Goal: Task Accomplishment & Management: Complete application form

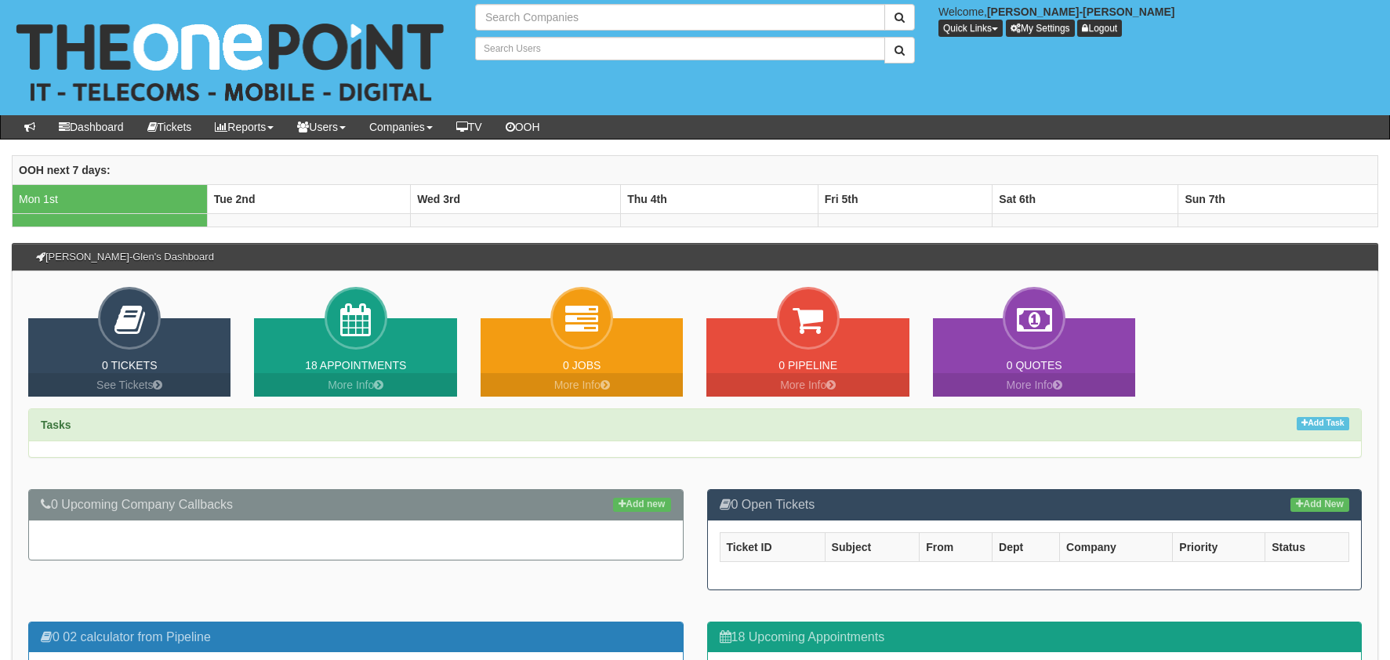
type input "Search Companies"
type input "Search Users"
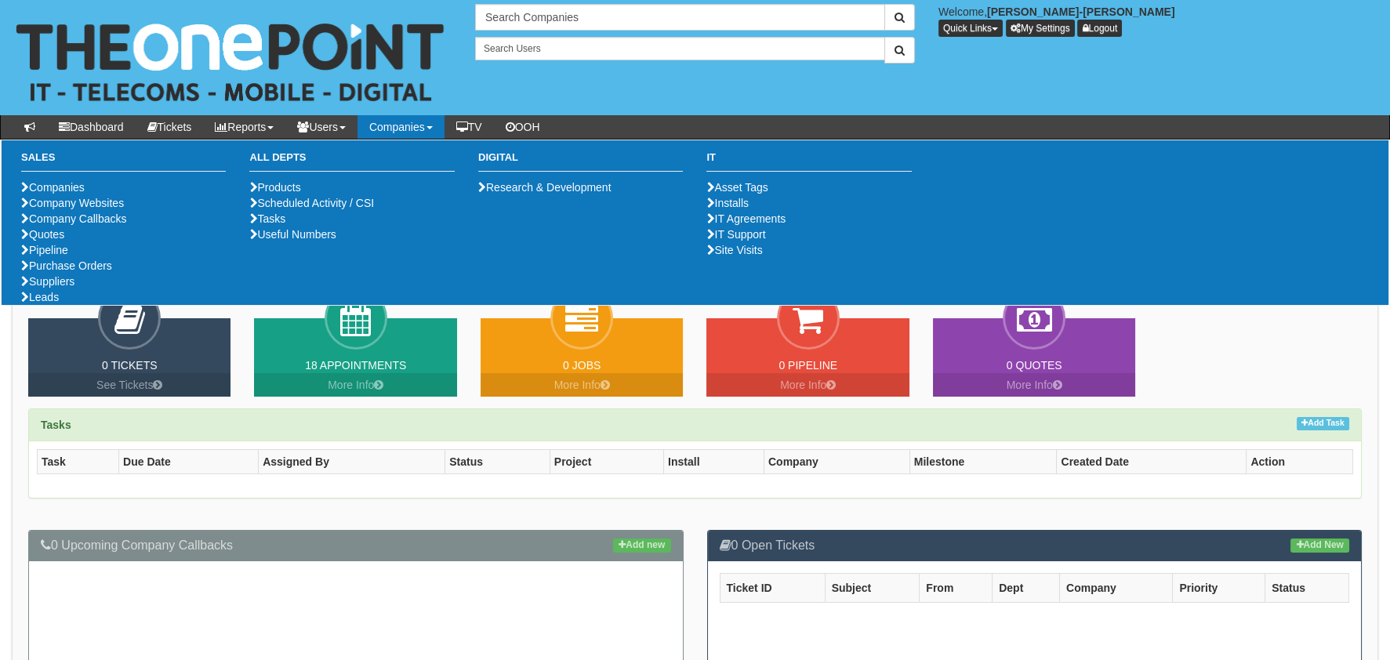
click at [72, 305] on ul "Companies Company Websites Company Callbacks Quotes Pipeline Purchase Orders Su…" at bounding box center [123, 242] width 205 height 125
click at [71, 272] on link "Purchase Orders" at bounding box center [66, 265] width 91 height 13
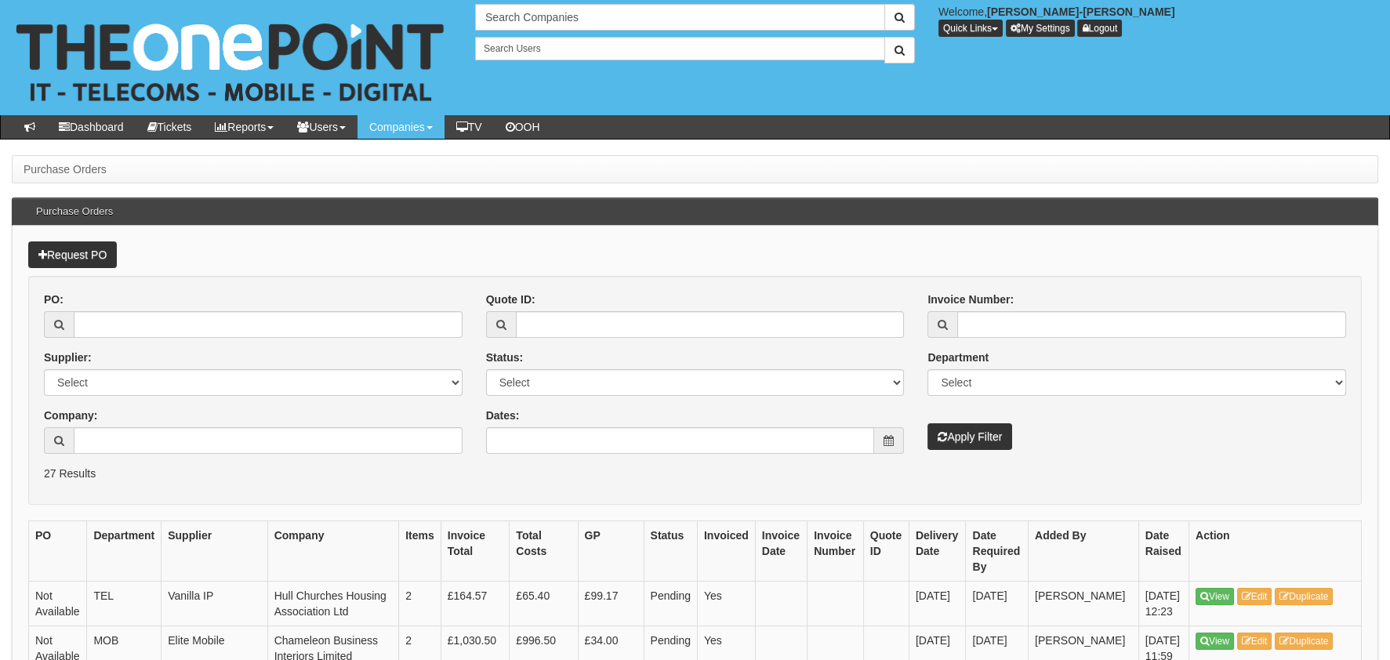
click at [97, 276] on form "PO: Supplier: Select 123 REG.co.uk 1Password 3 4Gon AA Jones Electric Ltd Abzor…" at bounding box center [695, 390] width 1334 height 229
click at [90, 259] on link "Request PO" at bounding box center [72, 254] width 89 height 27
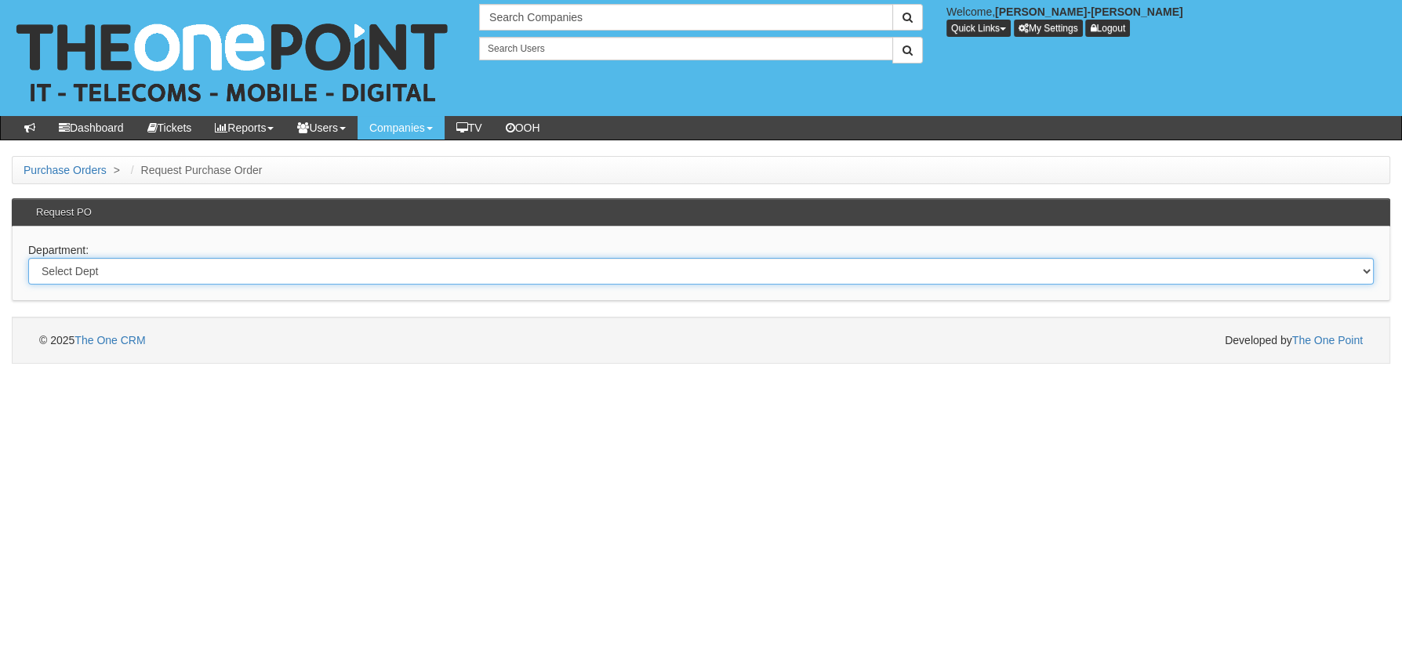
click at [180, 276] on select "Select Dept Digital Internal IT Mobiles Marketing Telecoms" at bounding box center [700, 271] width 1345 height 27
select select "?pipeID=&dept=MOB"
click at [28, 258] on select "Select Dept Digital Internal IT Mobiles Marketing Telecoms" at bounding box center [700, 271] width 1345 height 27
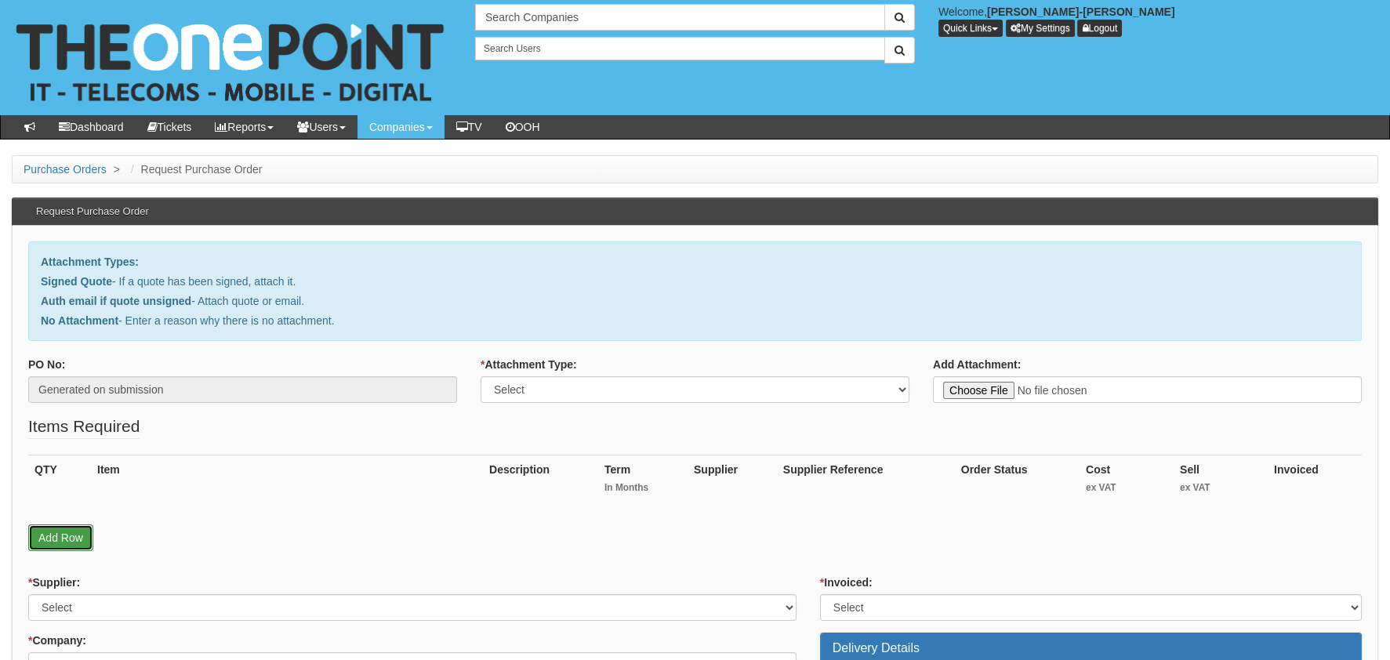
click at [52, 531] on link "Add Row" at bounding box center [60, 537] width 65 height 27
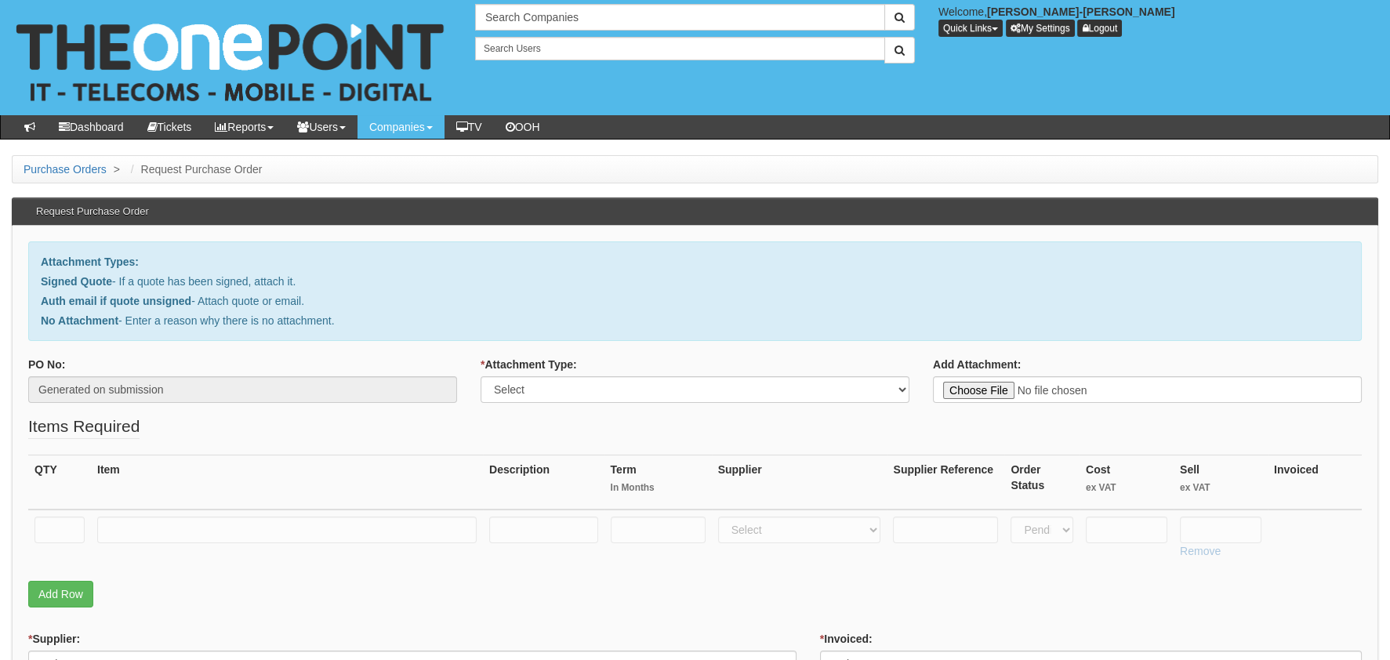
click at [56, 500] on th "QTY" at bounding box center [59, 482] width 63 height 55
click at [47, 524] on input "text" at bounding box center [59, 530] width 50 height 27
type input "1"
click at [187, 522] on input "text" at bounding box center [286, 530] width 379 height 27
type input "RM POSTAGE"
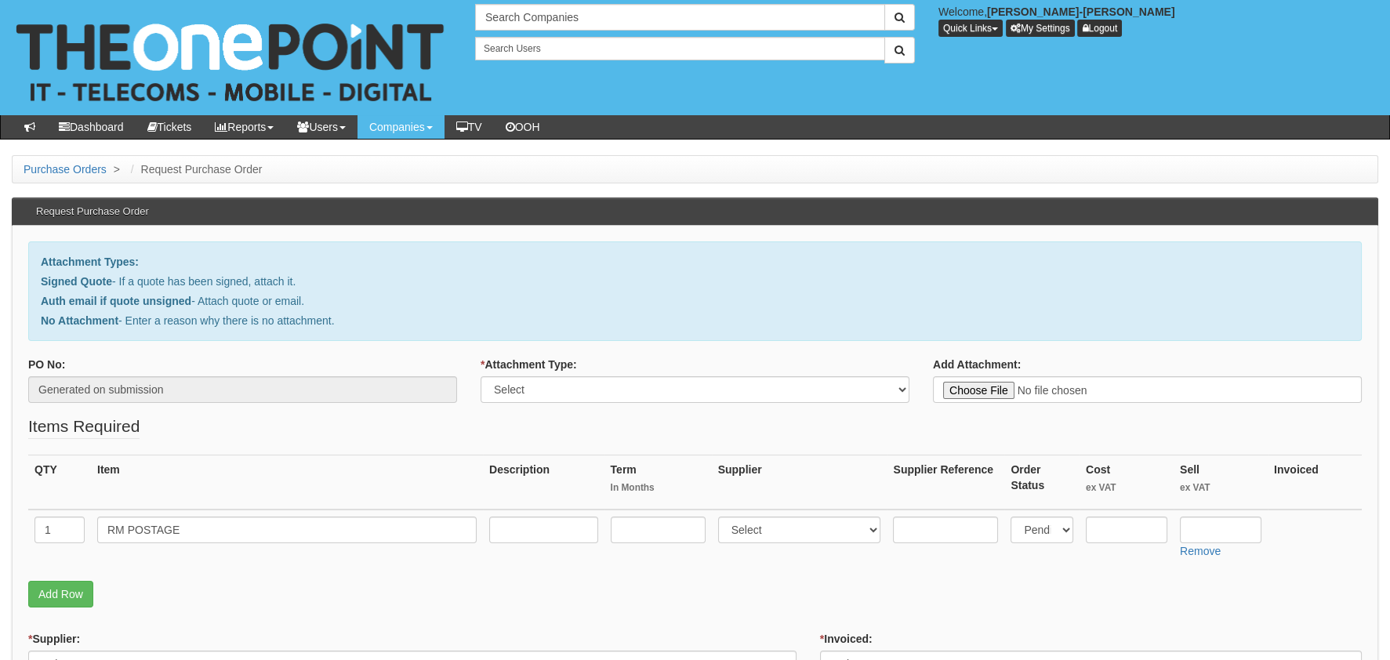
click at [587, 370] on div "* Attachment Type: Select Signed Quote Auth email with quote if unsigned No Att…" at bounding box center [695, 380] width 429 height 46
click at [580, 385] on select "Select Signed Quote Auth email with quote if unsigned No Attachment" at bounding box center [695, 389] width 429 height 27
select select "Auth email if quote unsigned"
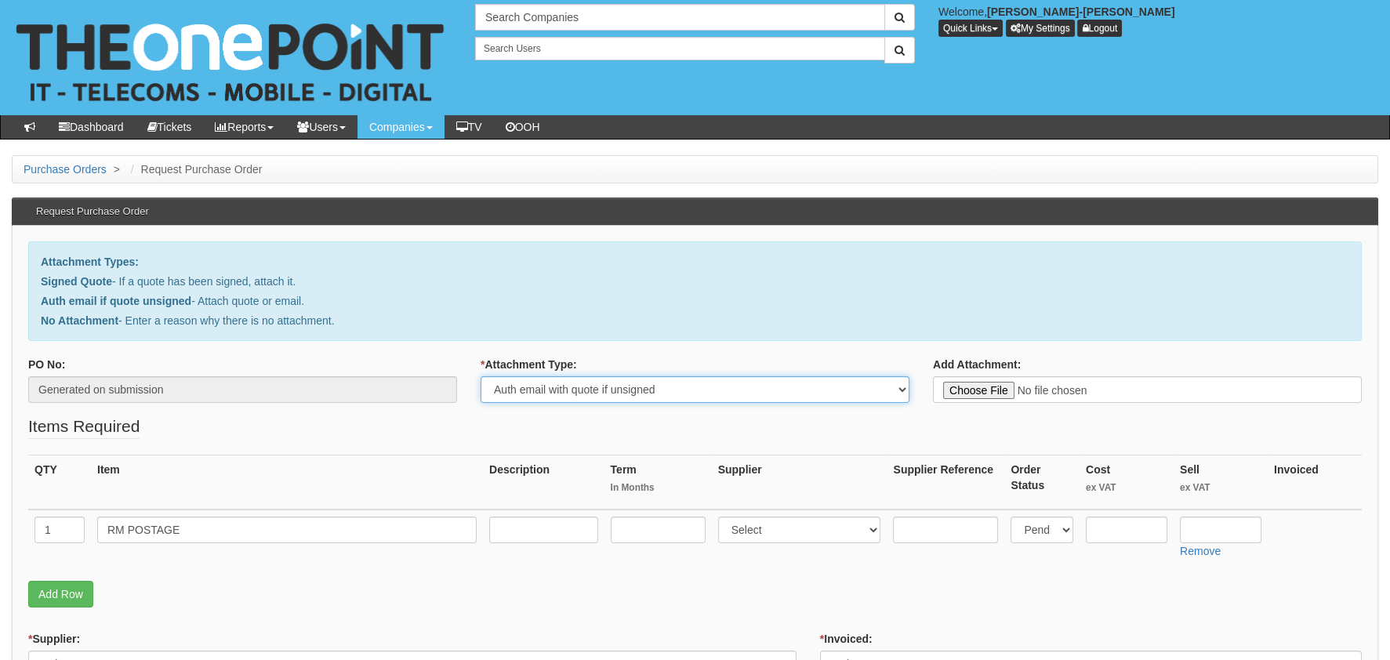
click at [481, 376] on select "Select Signed Quote Auth email with quote if unsigned No Attachment" at bounding box center [695, 389] width 429 height 27
type input "C:\fakepath\Royal Mail - Postage Confirmation for WP-1456-8308-690.msg"
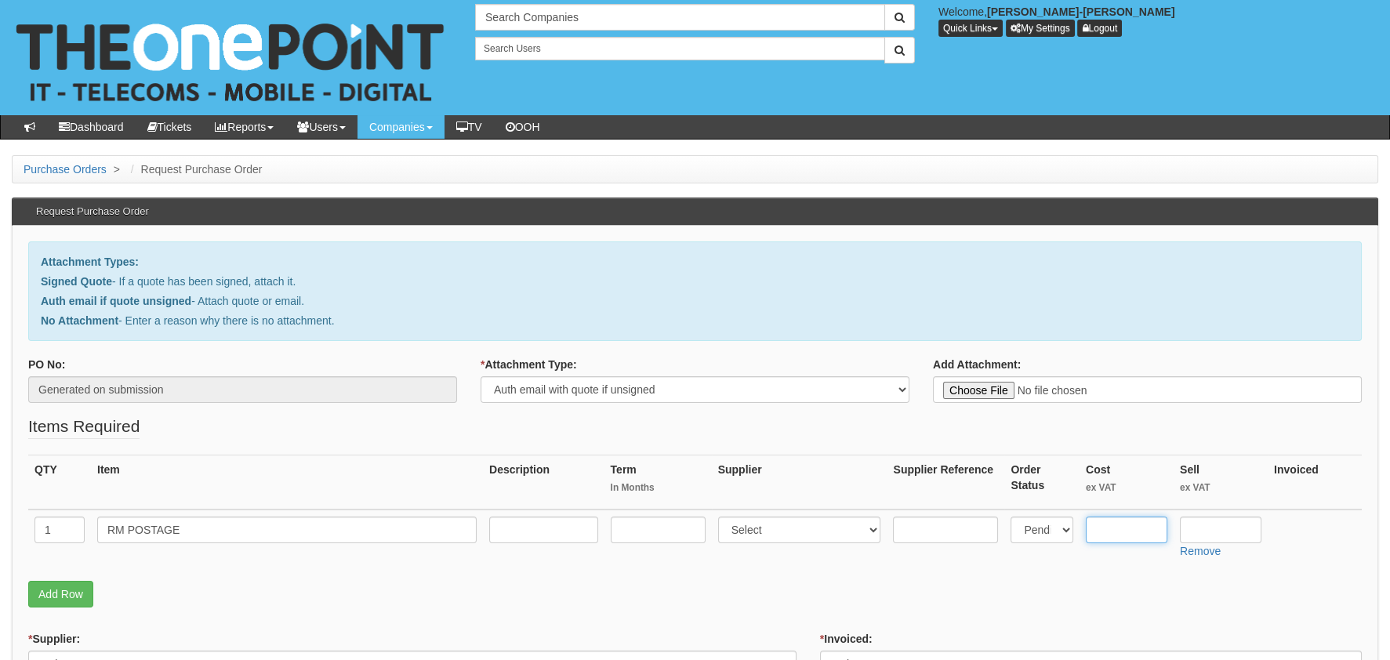
drag, startPoint x: 1090, startPoint y: 516, endPoint x: 1107, endPoint y: 521, distance: 17.1
click at [1093, 517] on input "text" at bounding box center [1127, 530] width 82 height 27
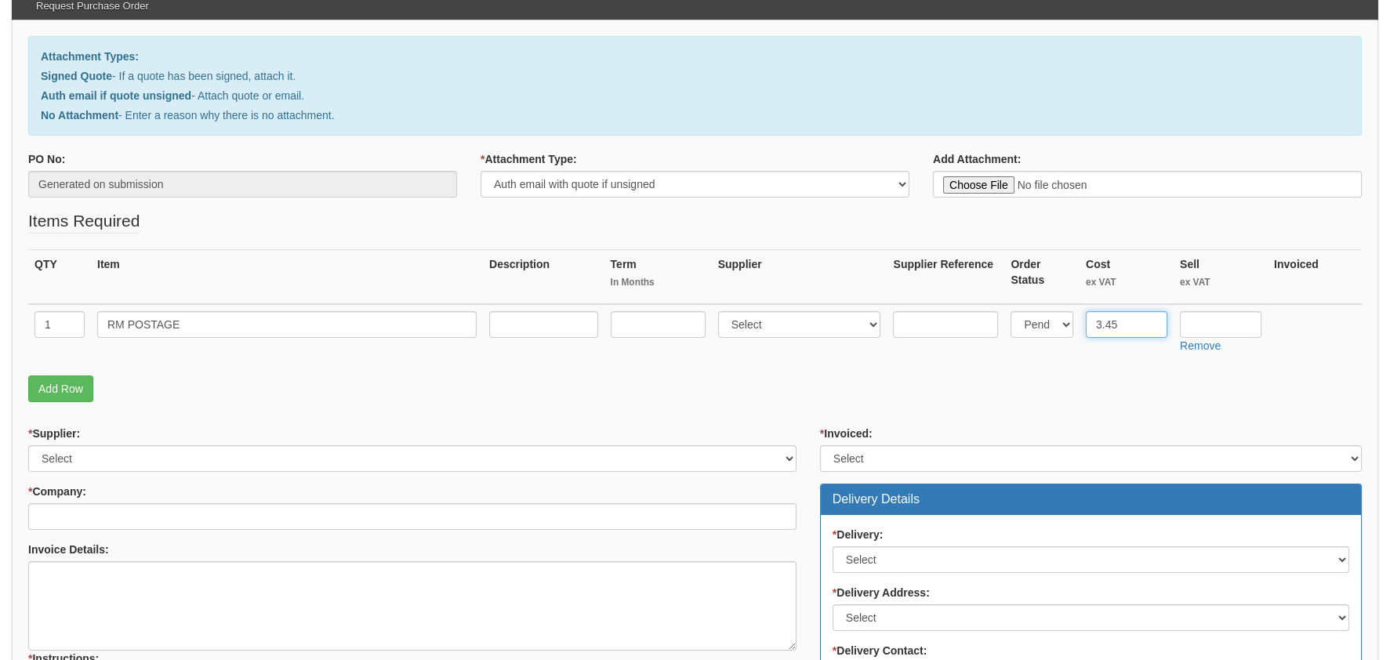
scroll to position [235, 0]
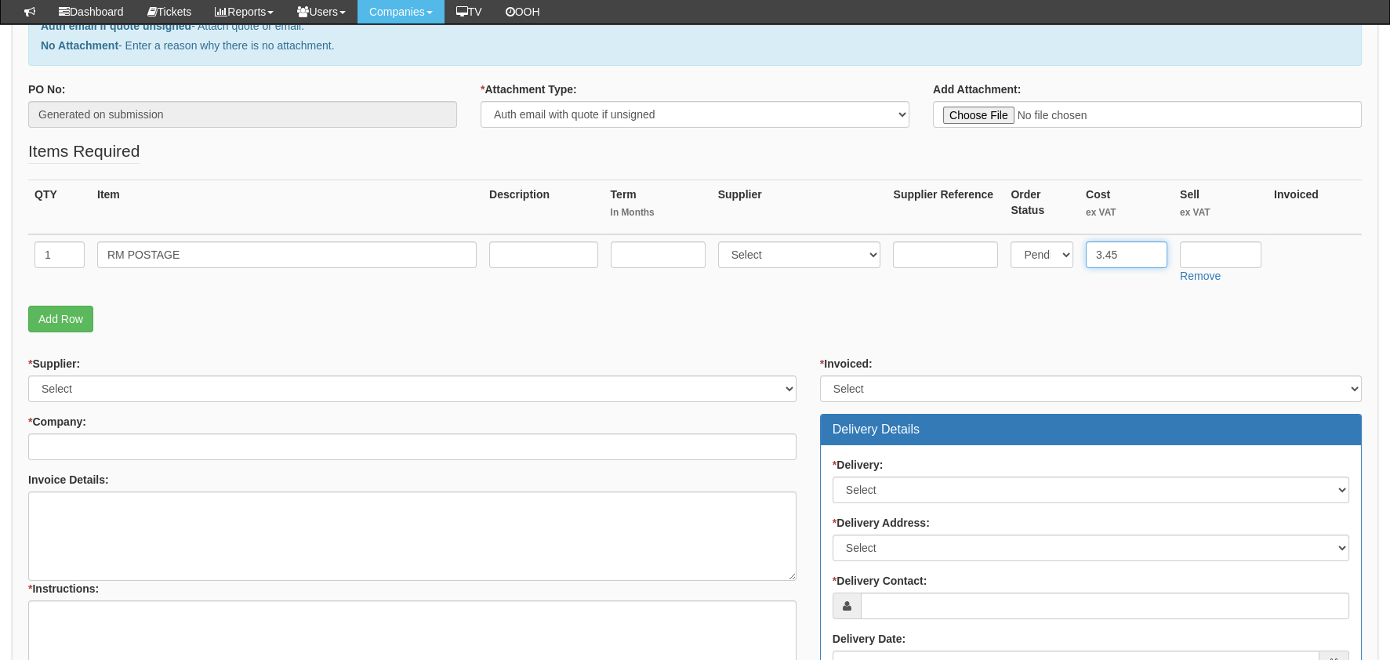
type input "3.45"
click at [109, 390] on select "Select 123 REG.co.uk 1Password 3 4Gon AA Jones Electric Ltd Abzorb Access Group…" at bounding box center [412, 389] width 768 height 27
select select "124"
click at [28, 376] on select "Select 123 REG.co.uk 1Password 3 4Gon AA Jones Electric Ltd Abzorb Access Group…" at bounding box center [412, 389] width 768 height 27
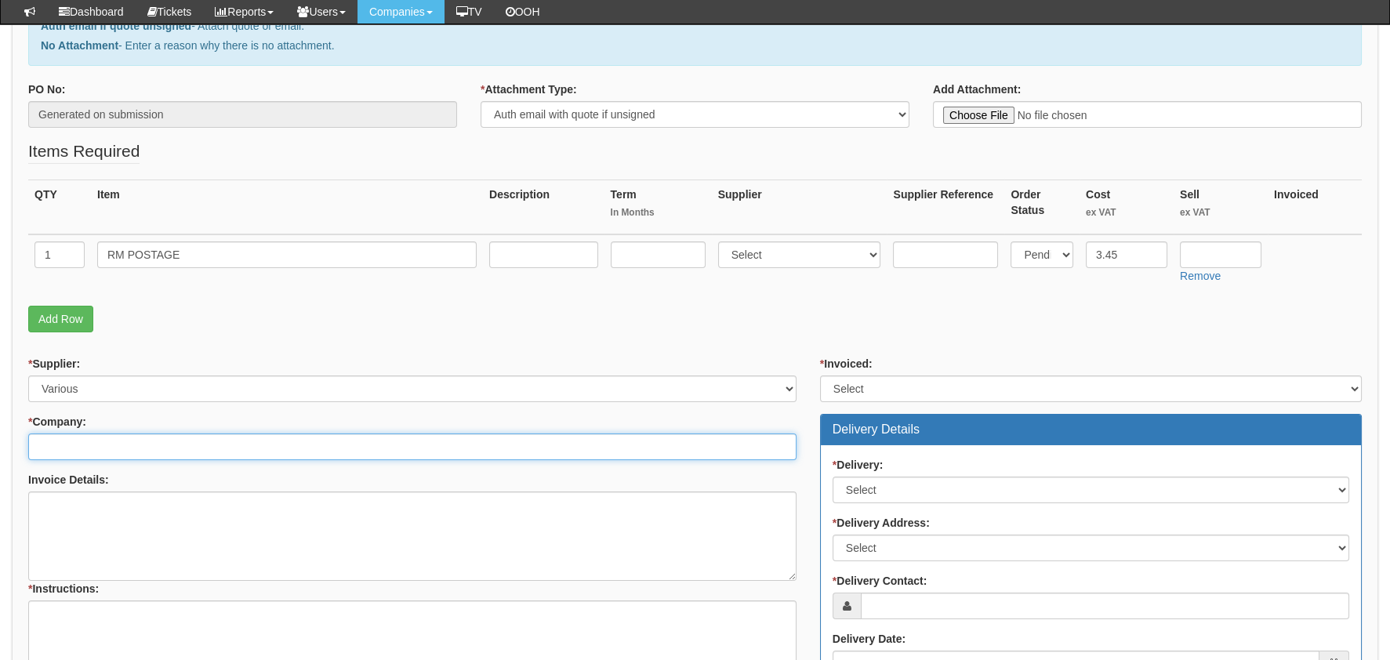
click at [82, 447] on input "* Company:" at bounding box center [412, 447] width 768 height 27
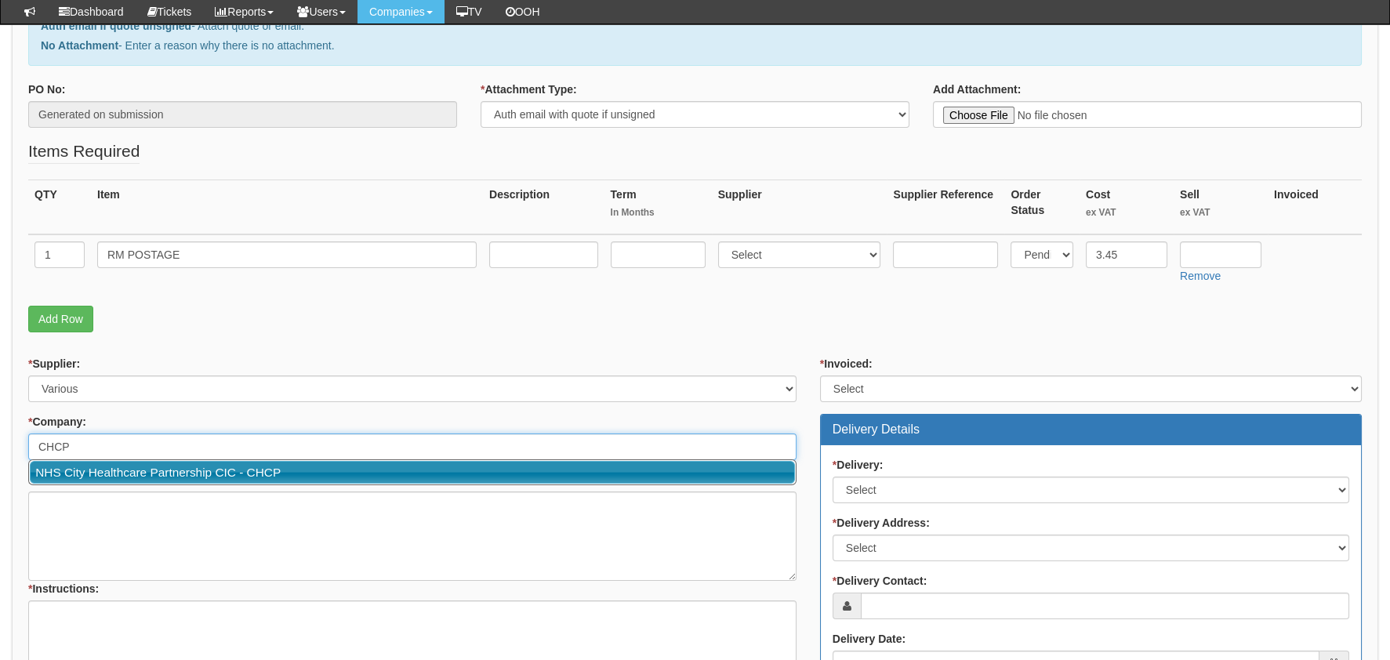
click at [90, 470] on link "NHS City Healthcare Partnership CIC - CHCP" at bounding box center [412, 472] width 765 height 23
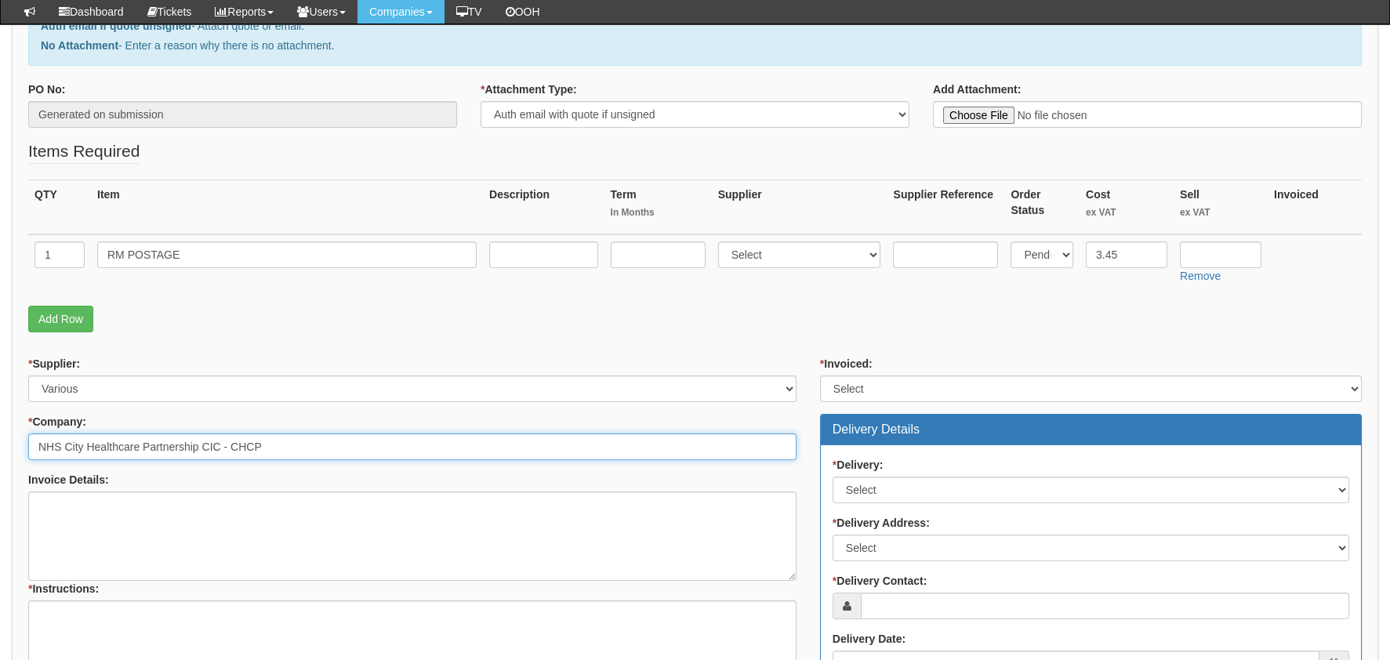
type input "NHS City Healthcare Partnership CIC - CHCP"
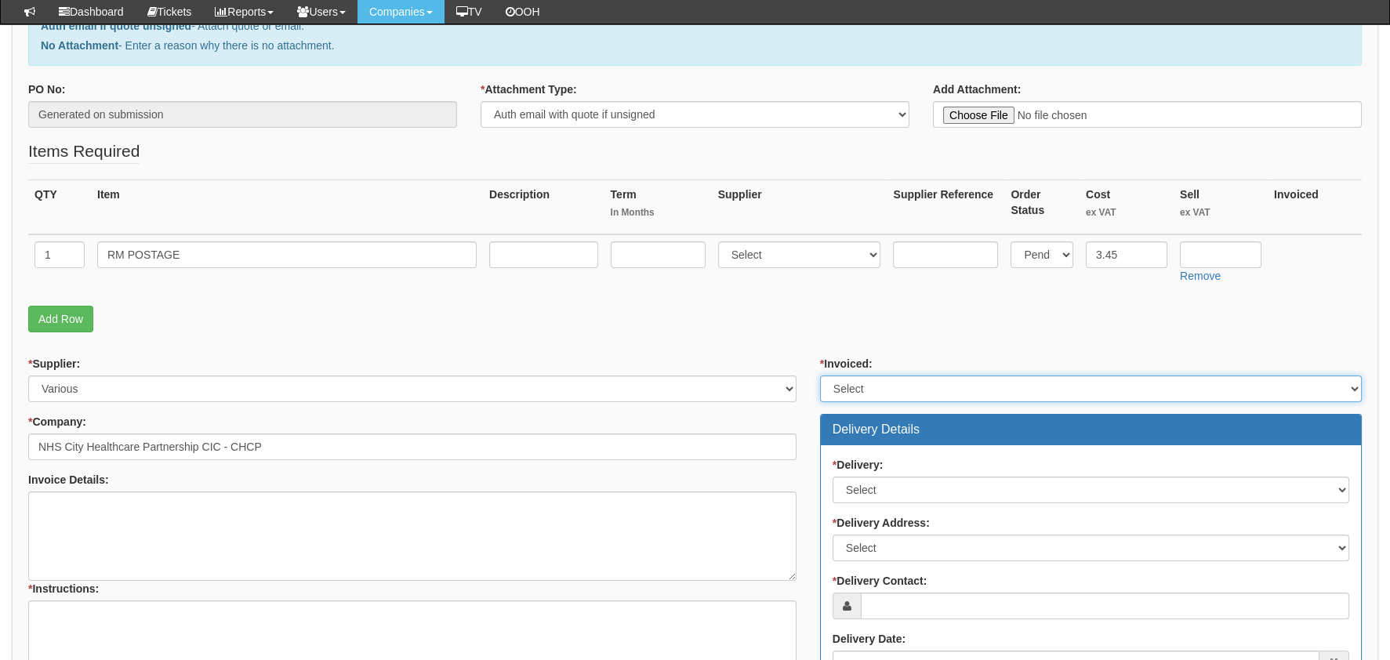
drag, startPoint x: 909, startPoint y: 384, endPoint x: 910, endPoint y: 398, distance: 14.1
click at [909, 384] on select "Select Yes No N/A STB (part of order)" at bounding box center [1091, 389] width 542 height 27
select select "2"
click at [820, 376] on select "Select Yes No N/A STB (part of order)" at bounding box center [1091, 389] width 542 height 27
click at [898, 452] on div "* Delivery: Select No Not Applicable Yes * Delivery Address: Select Not Applica…" at bounding box center [1091, 573] width 540 height 256
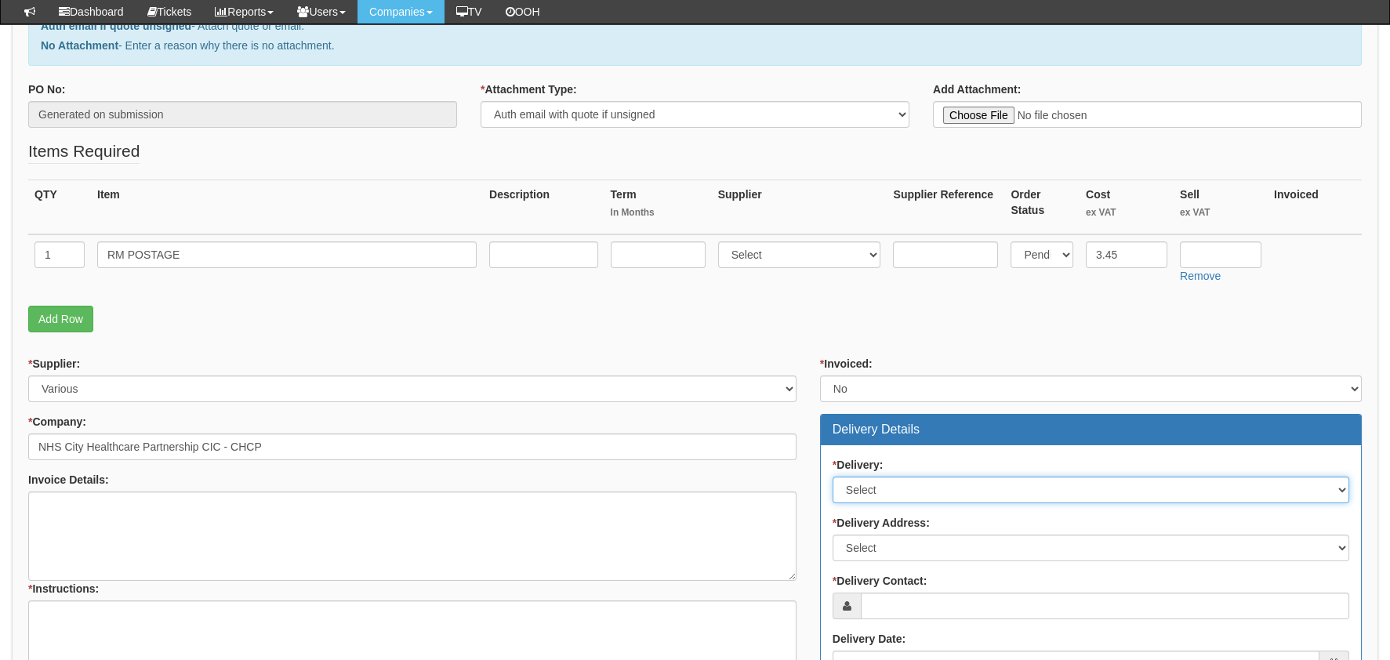
click at [889, 498] on select "Select No Not Applicable Yes" at bounding box center [1091, 490] width 517 height 27
select select "1"
click at [833, 477] on select "Select No Not Applicable Yes" at bounding box center [1091, 490] width 517 height 27
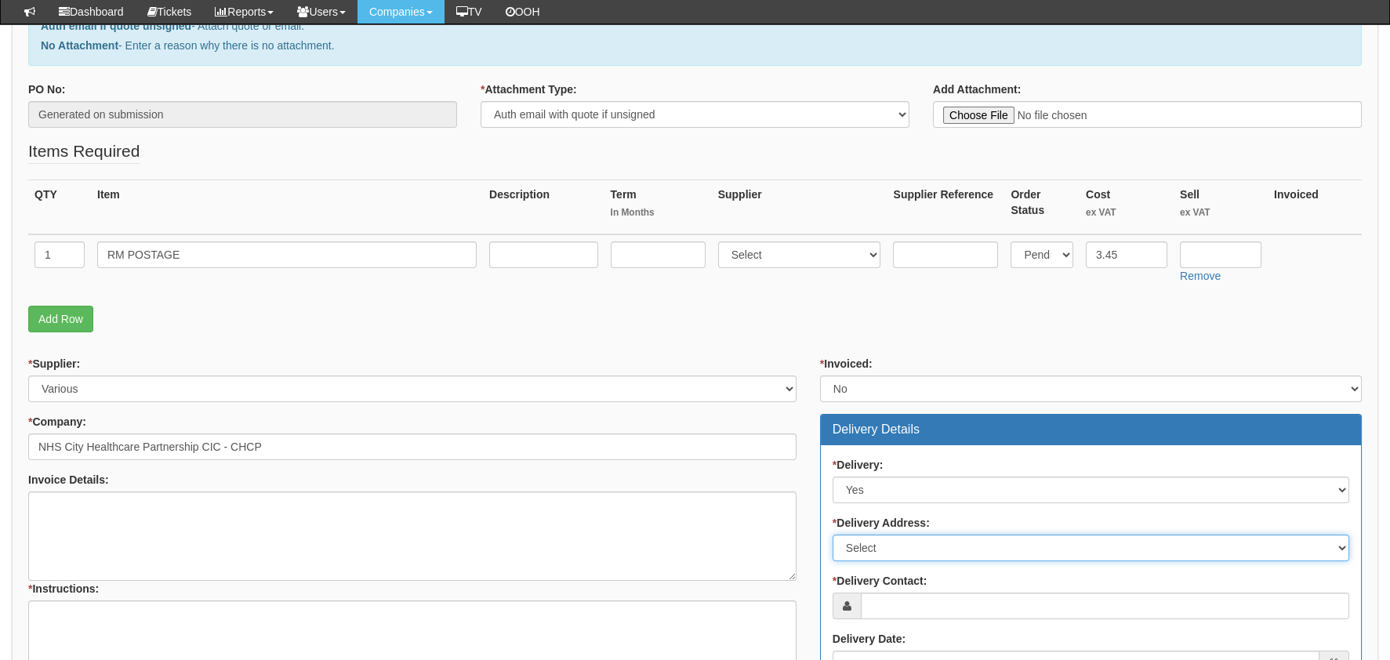
click at [898, 551] on select "Select Not Applicable Main Address - HU3 4AE Other" at bounding box center [1091, 548] width 517 height 27
select select "other"
click at [833, 535] on select "Select Not Applicable Main Address - HU3 4AE Other" at bounding box center [1091, 548] width 517 height 27
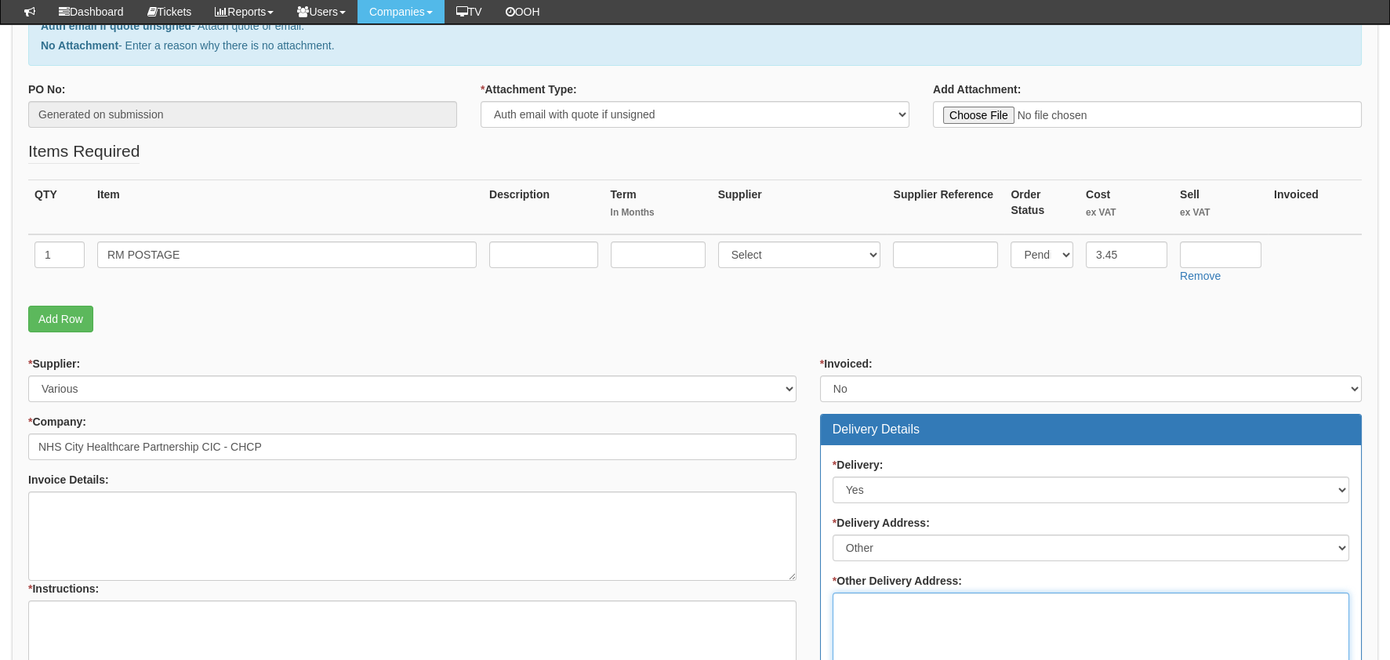
click at [888, 615] on textarea "* Other Delivery Address:" at bounding box center [1091, 637] width 517 height 89
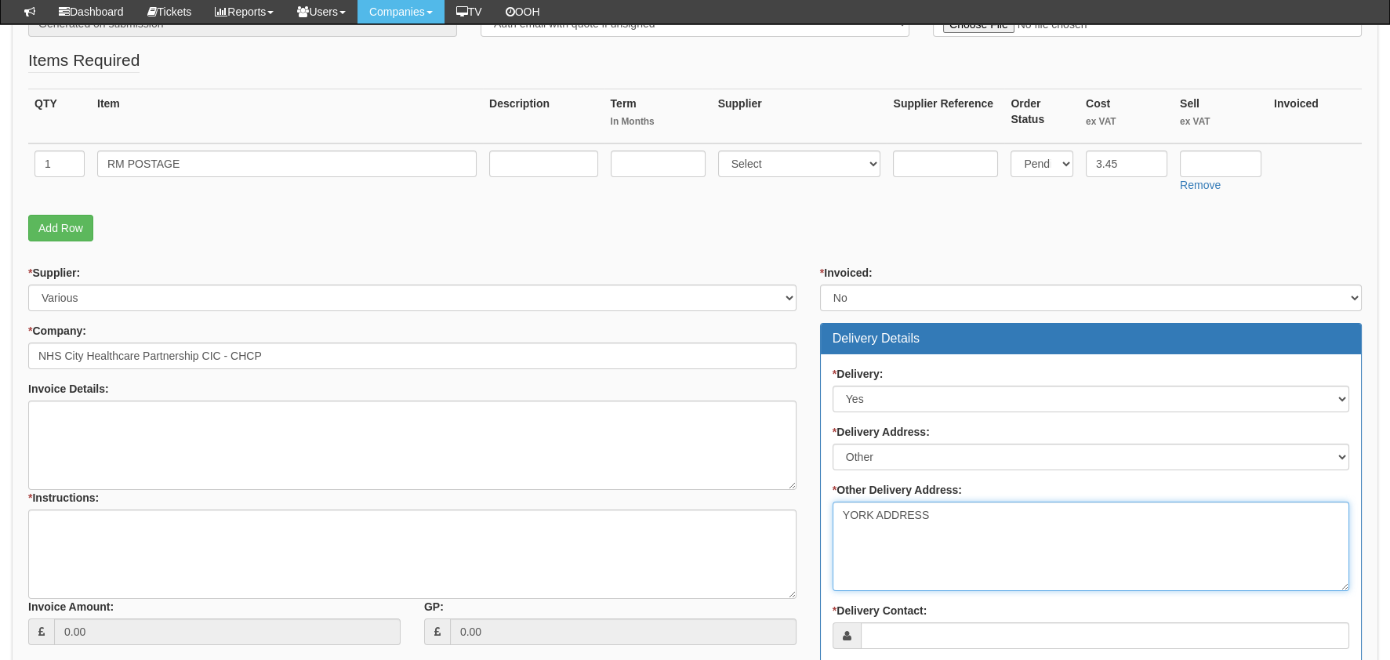
scroll to position [548, 0]
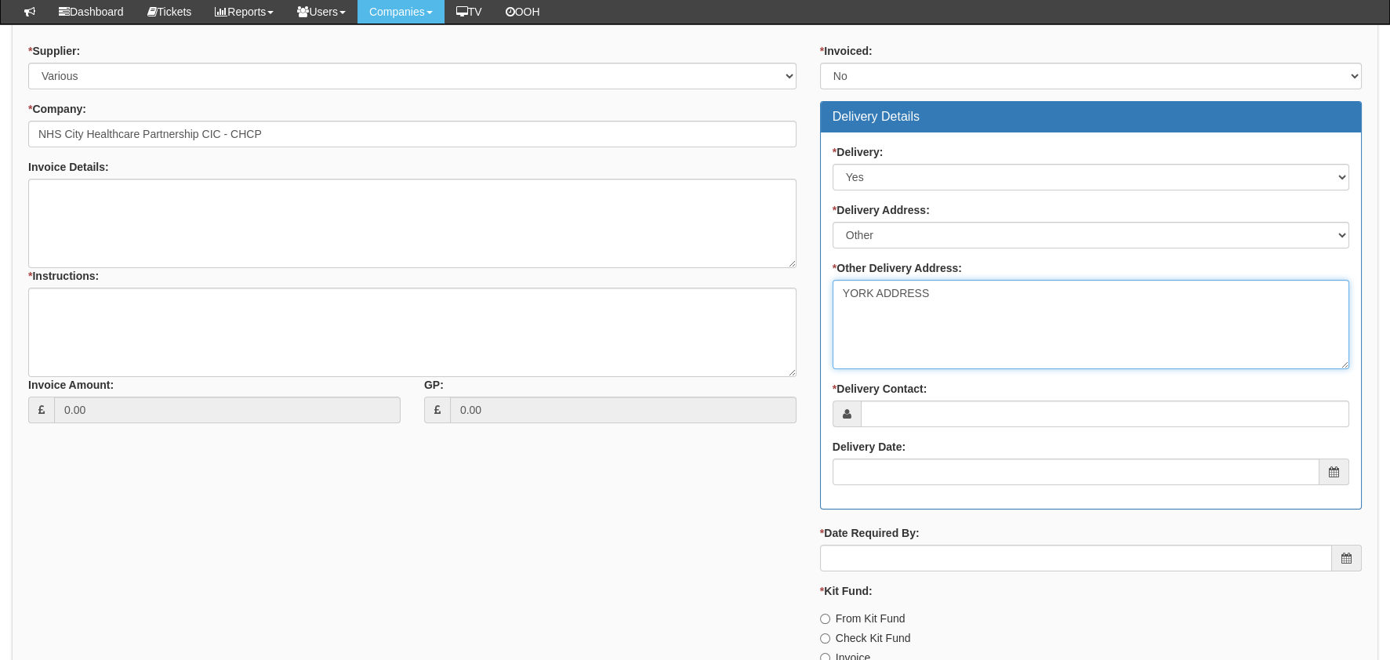
type textarea "YORK ADDRESS"
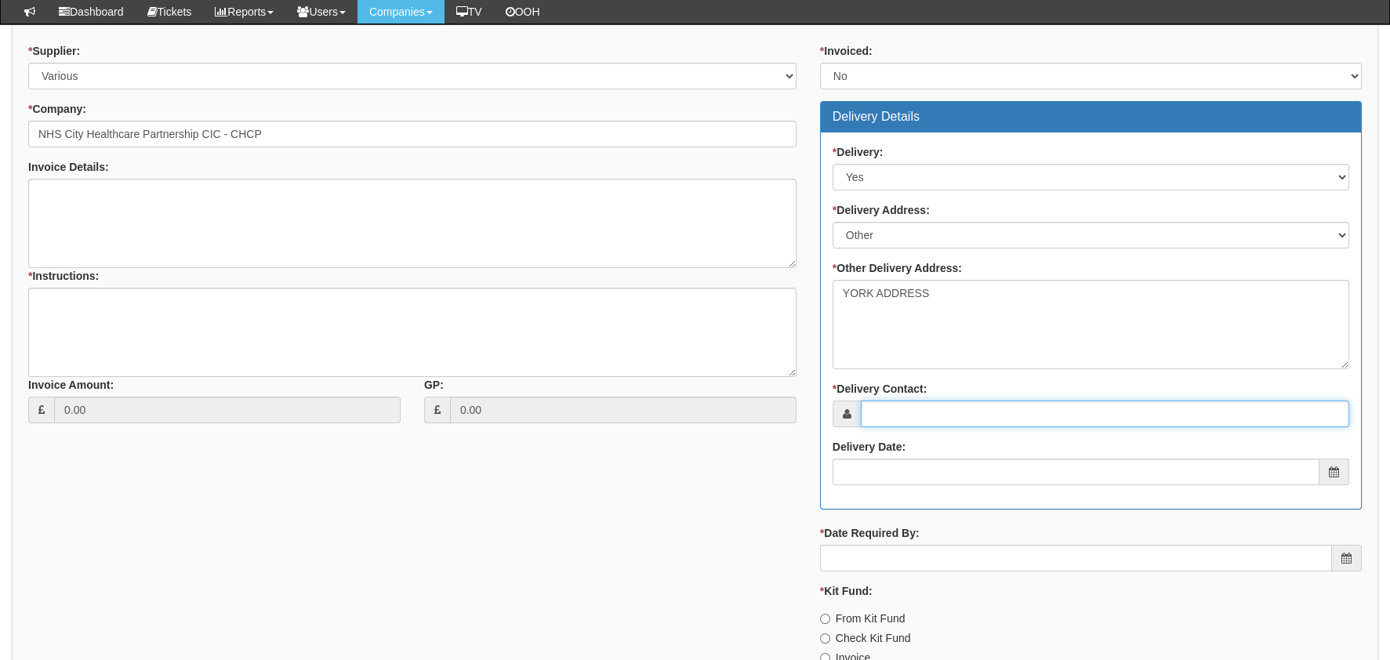
click at [865, 401] on input "* Delivery Contact:" at bounding box center [1105, 414] width 488 height 27
type input "S"
type input "[PERSON_NAME]"
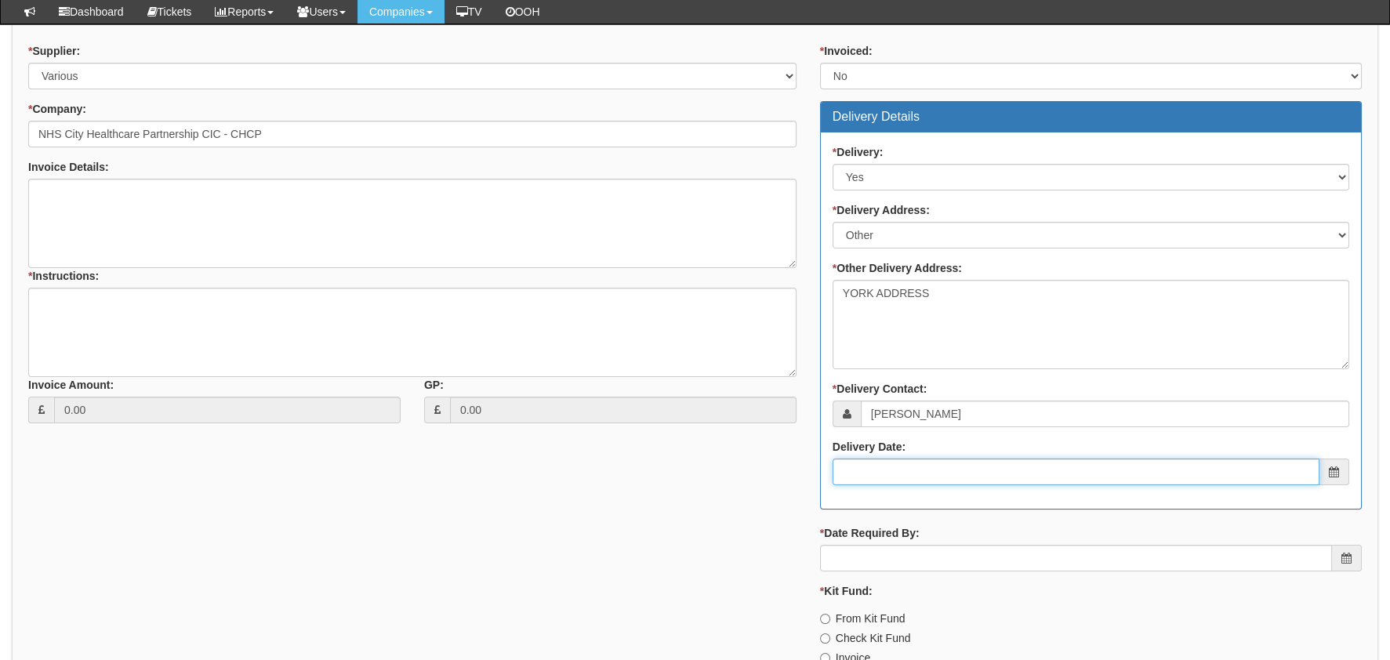
click at [898, 460] on input "Delivery Date:" at bounding box center [1076, 472] width 487 height 27
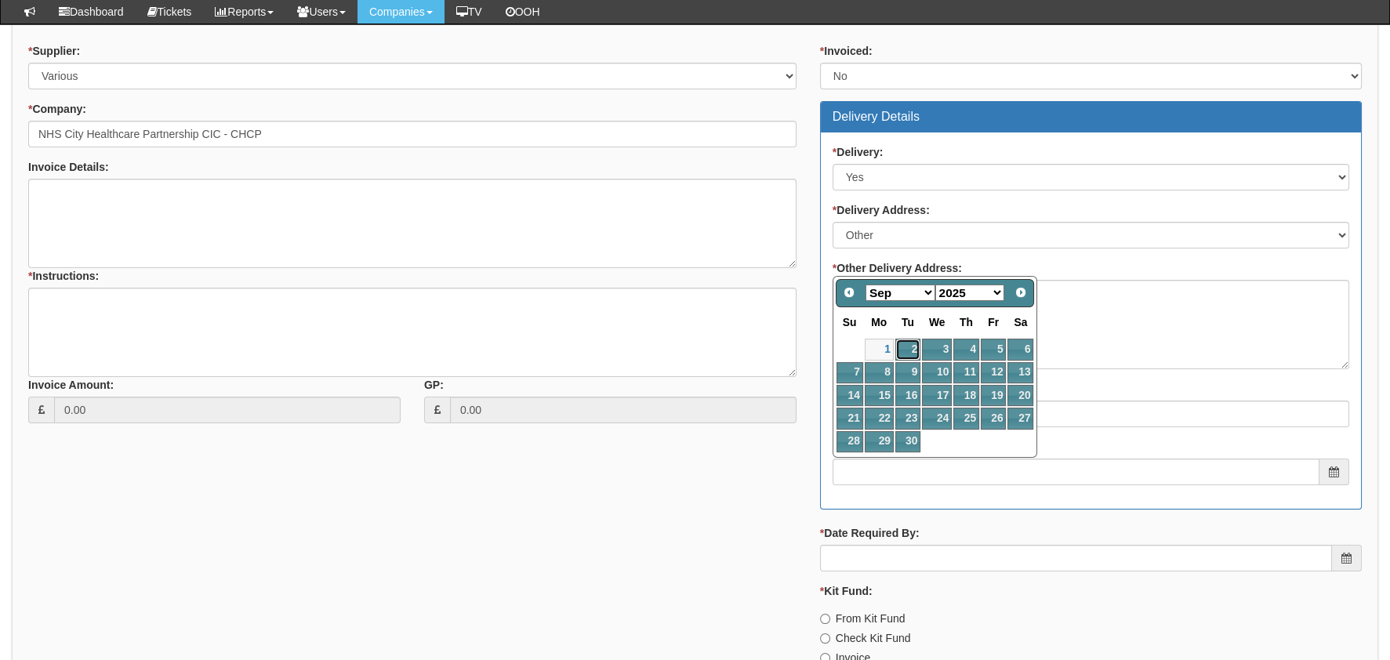
click at [904, 346] on link "2" at bounding box center [907, 349] width 25 height 21
type input "2025-09-02"
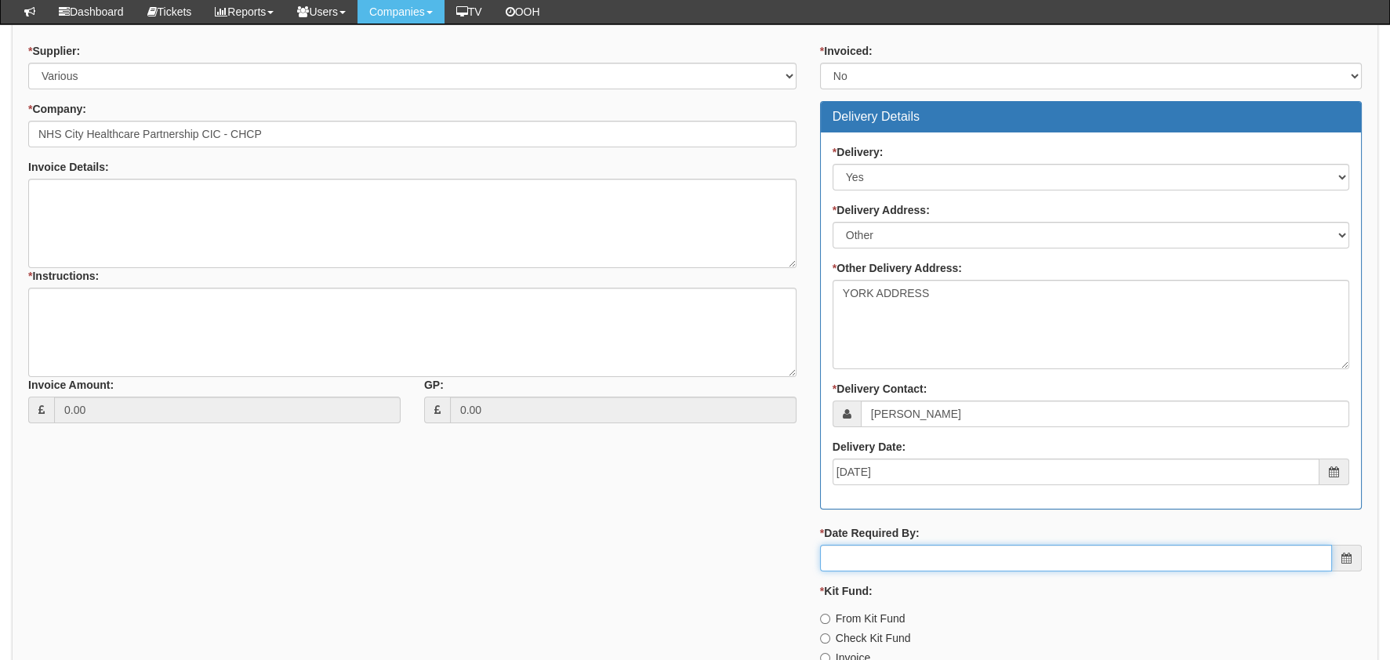
click at [887, 558] on input "* Date Required By:" at bounding box center [1076, 558] width 512 height 27
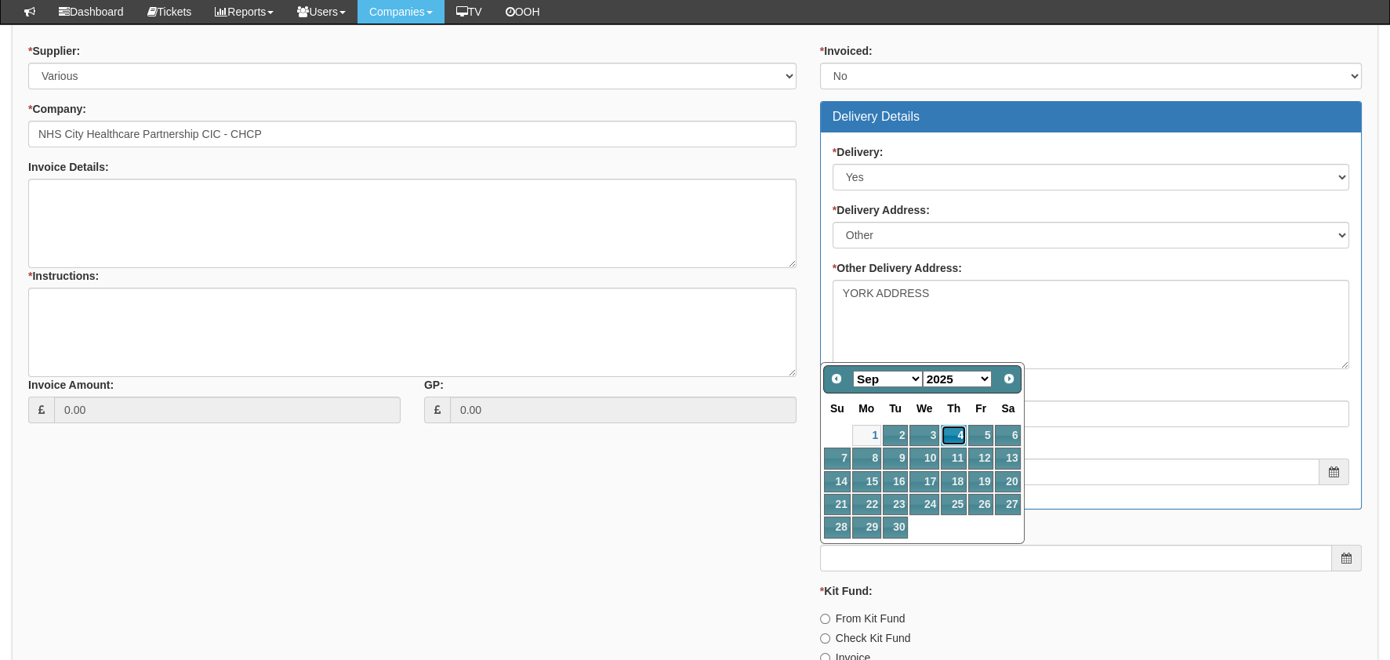
click at [950, 434] on link "4" at bounding box center [954, 435] width 26 height 21
type input "2025-09-04"
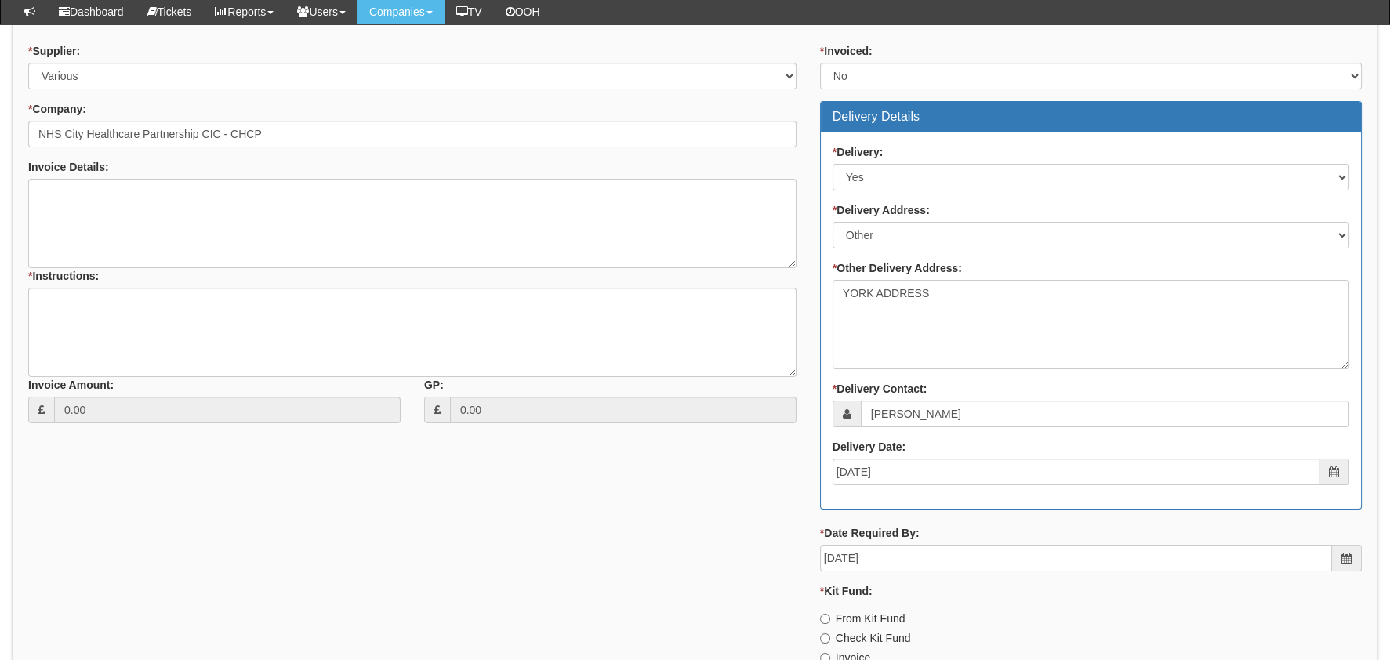
click at [849, 658] on label "Invoice" at bounding box center [845, 658] width 50 height 16
click at [830, 658] on input "Invoice" at bounding box center [825, 658] width 10 height 10
radio input "true"
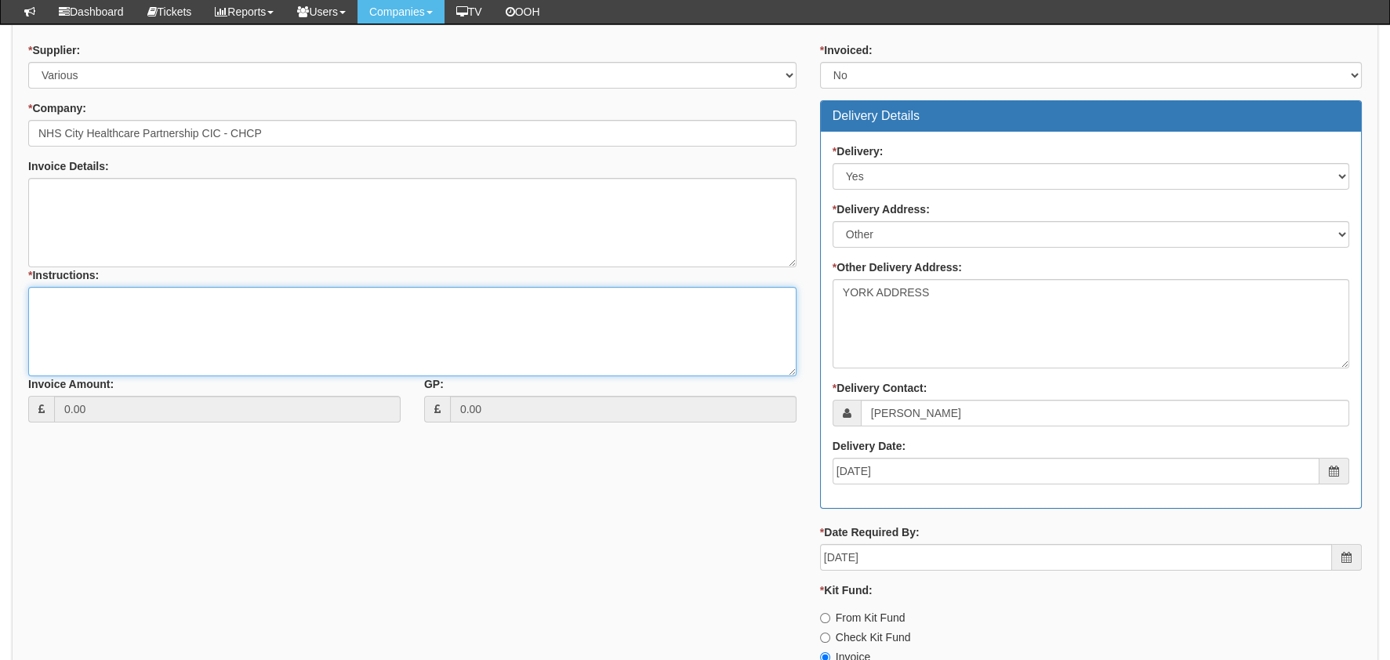
click at [314, 297] on textarea "* Instructions:" at bounding box center [412, 331] width 768 height 89
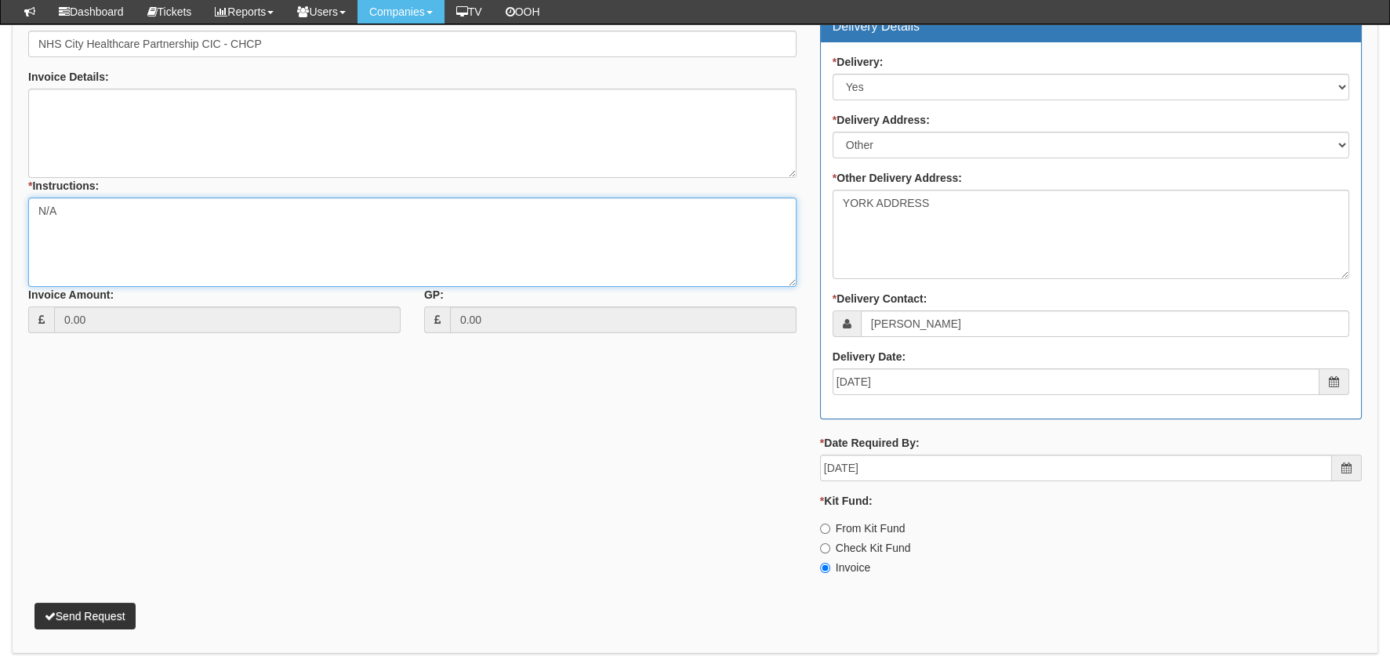
scroll to position [692, 0]
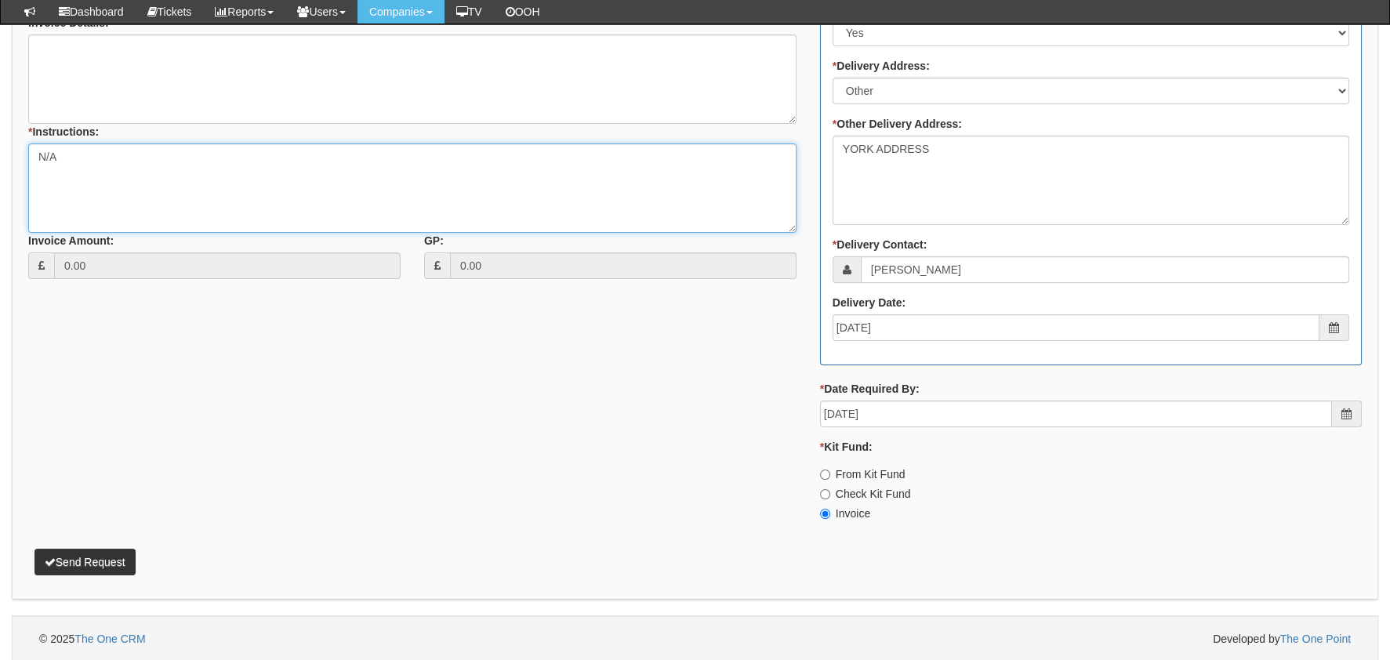
type textarea "N/A"
click at [108, 557] on button "Send Request" at bounding box center [84, 562] width 101 height 27
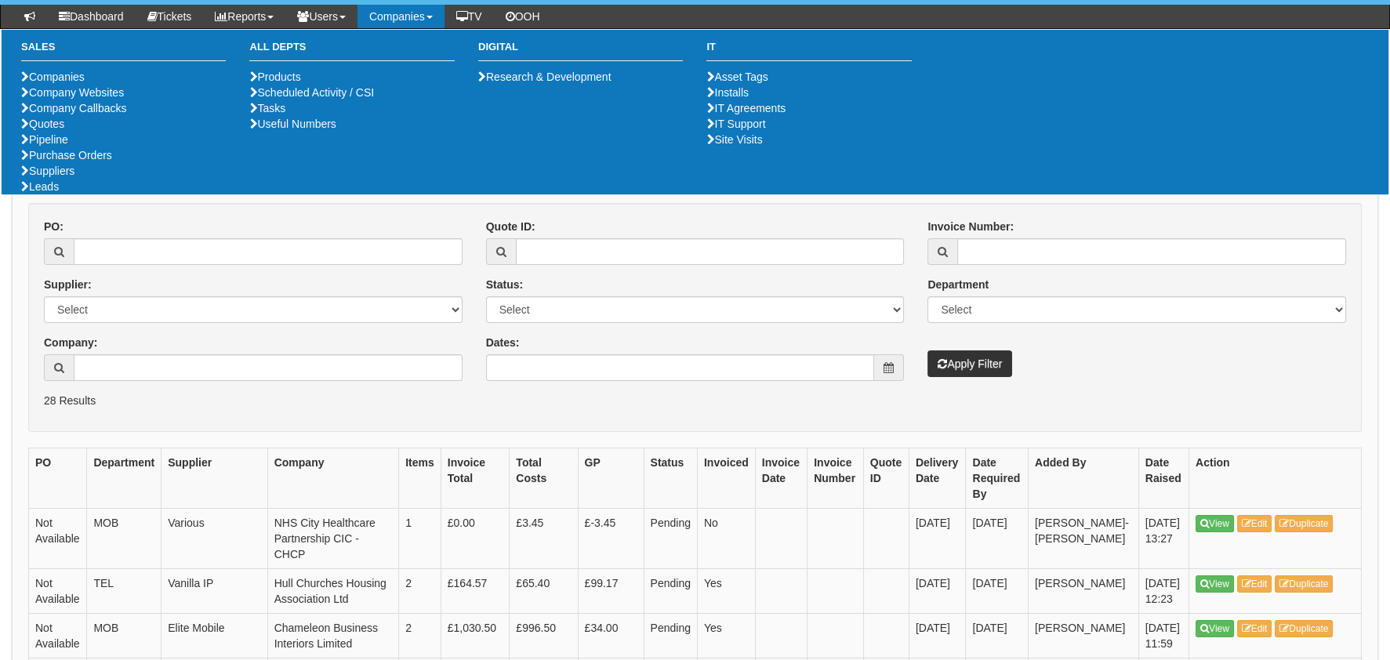
scroll to position [235, 0]
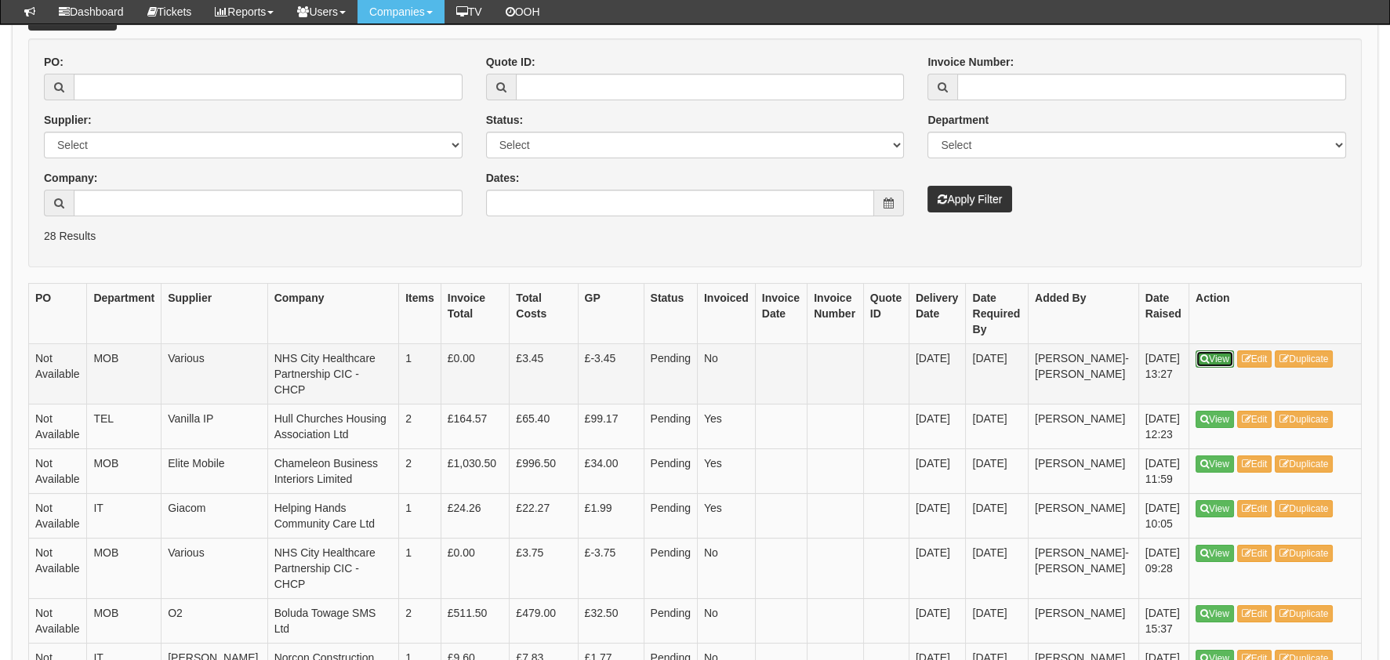
click at [1227, 359] on link "View" at bounding box center [1215, 358] width 38 height 17
